Goal: Check status

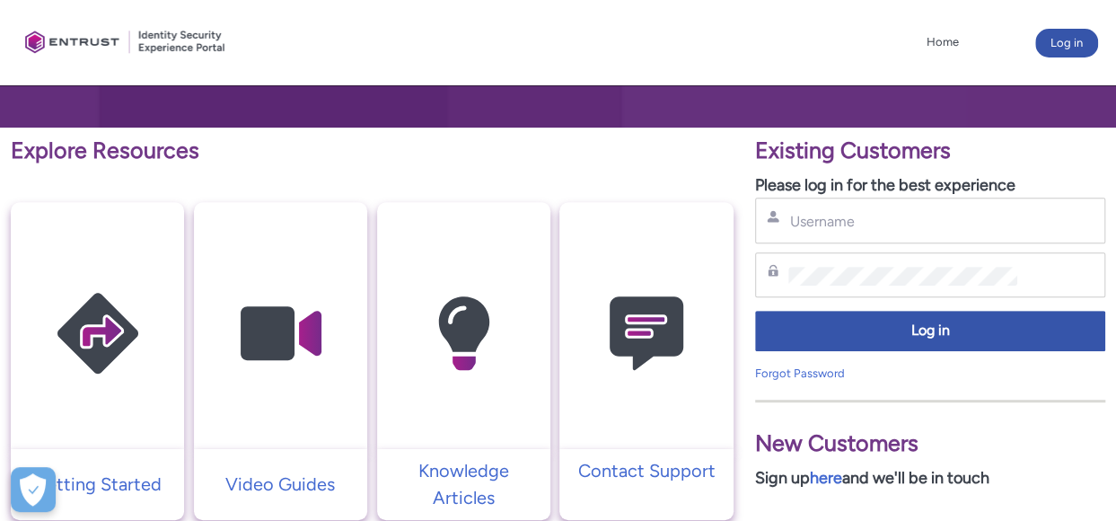
click at [822, 233] on div "Username" at bounding box center [930, 221] width 350 height 46
click at [844, 224] on input "Username" at bounding box center [902, 221] width 229 height 19
type input "[EMAIL_ADDRESS][DOMAIN_NAME]"
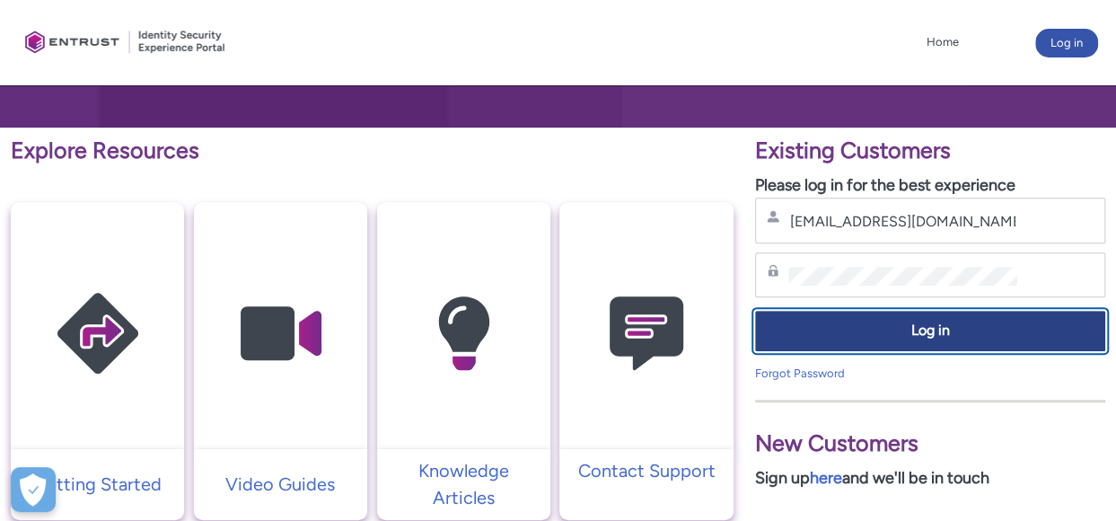
click at [821, 329] on span "Log in" at bounding box center [930, 331] width 327 height 21
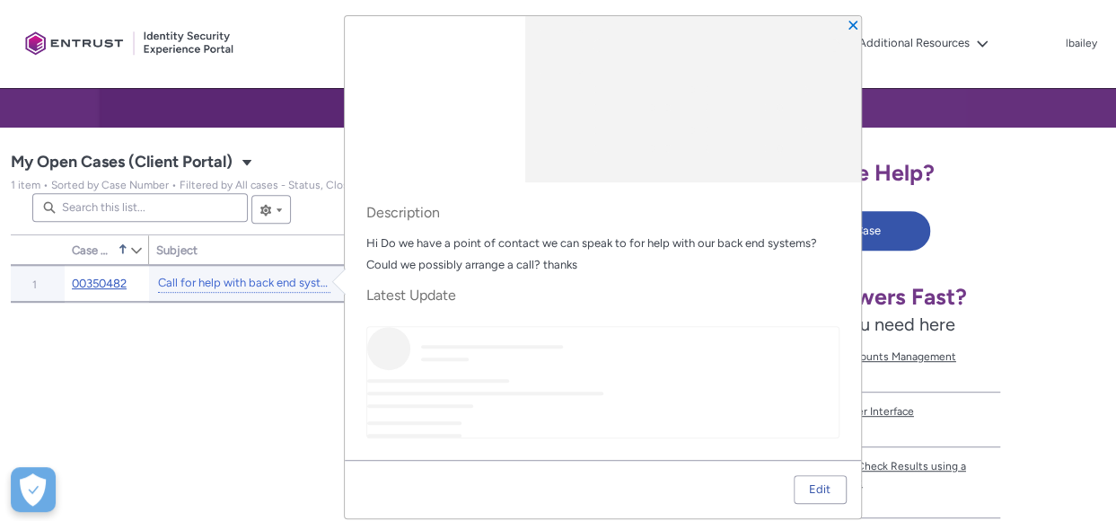
click at [126, 281] on link "00350482" at bounding box center [99, 284] width 55 height 18
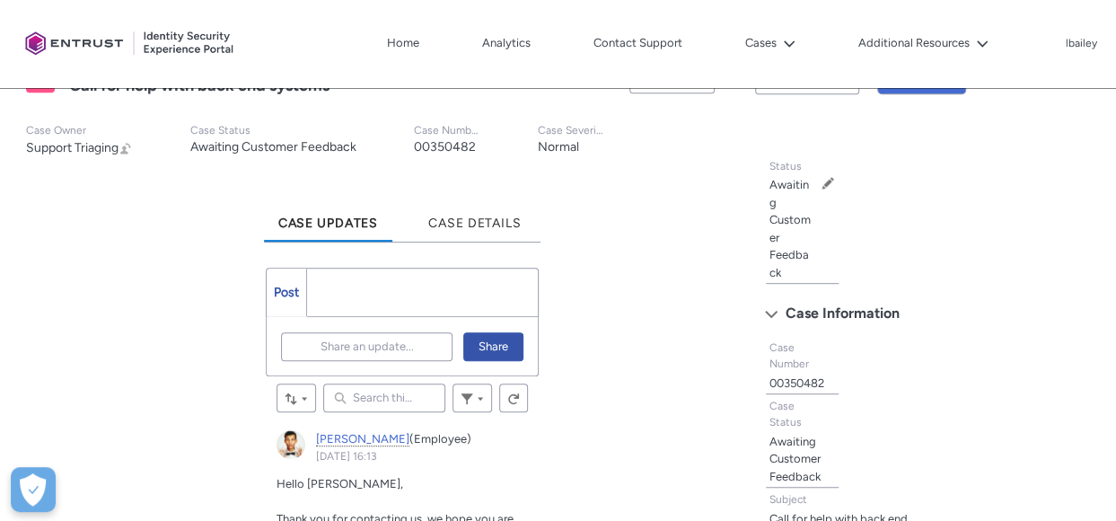
scroll to position [539, 0]
